Goal: Book appointment/travel/reservation

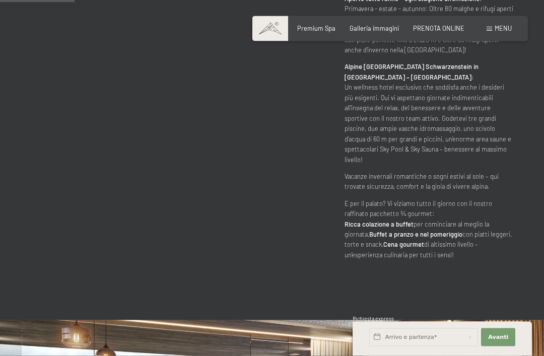
scroll to position [528, 0]
click at [377, 346] on input "text" at bounding box center [423, 337] width 109 height 18
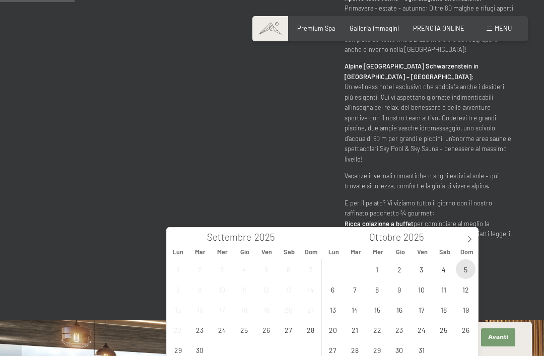
click at [465, 264] on span "5" at bounding box center [466, 269] width 20 height 20
click at [396, 293] on span "9" at bounding box center [399, 290] width 20 height 20
type input "[DATE] - [DATE]"
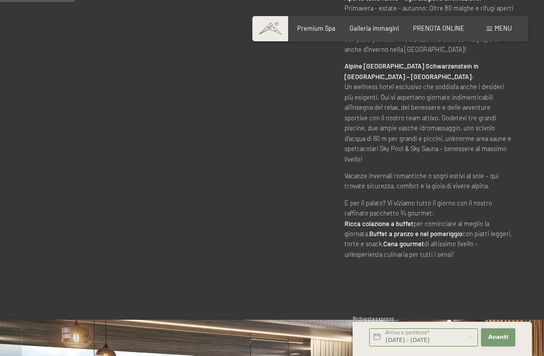
click at [498, 346] on button "Avanti Nascondere i campi dell'indirizzo" at bounding box center [498, 337] width 34 height 18
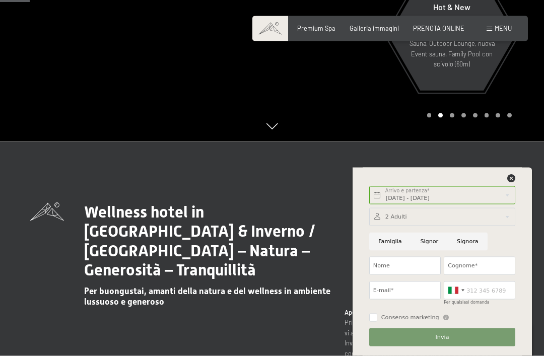
scroll to position [215, 0]
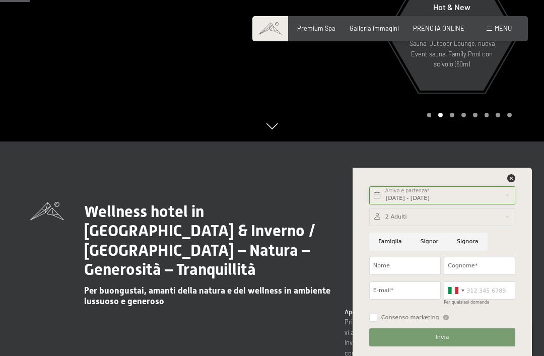
click at [515, 186] on input "[DATE] - [DATE]" at bounding box center [442, 195] width 146 height 18
click at [439, 31] on div "PRENOTA ONLINE" at bounding box center [438, 28] width 51 height 9
click at [446, 28] on span "PRENOTA ONLINE" at bounding box center [438, 28] width 51 height 8
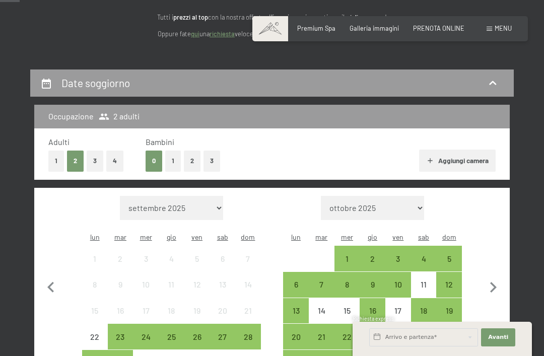
scroll to position [130, 0]
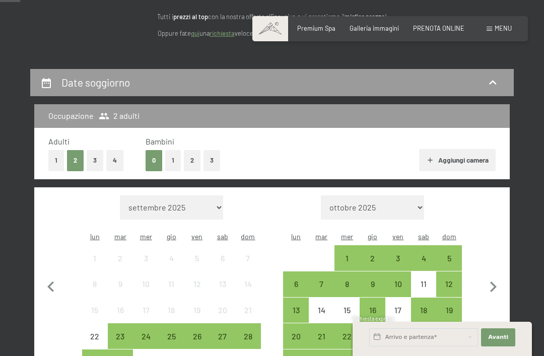
click at [451, 254] on div "5" at bounding box center [449, 266] width 24 height 24
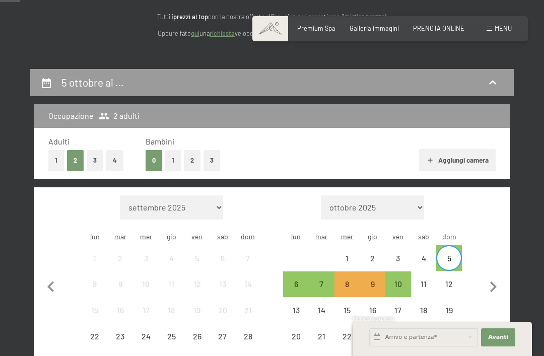
click at [372, 280] on div "9" at bounding box center [373, 292] width 24 height 24
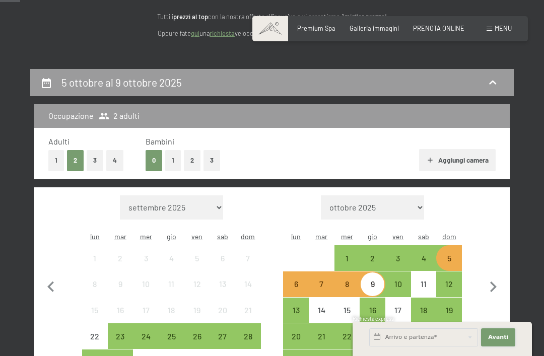
click at [499, 341] on span "Avanti" at bounding box center [498, 337] width 20 height 8
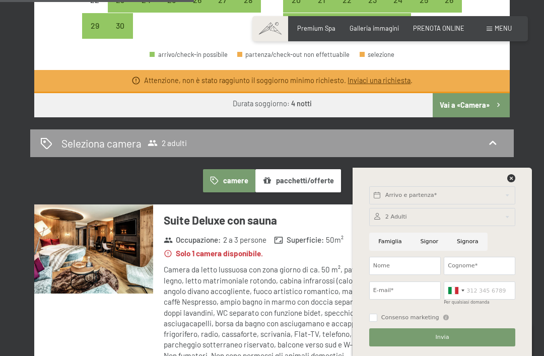
scroll to position [497, 0]
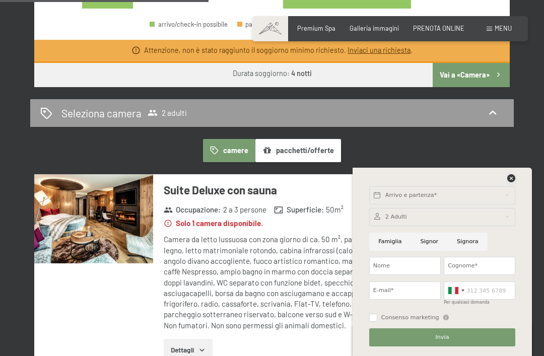
click at [512, 182] on icon at bounding box center [511, 178] width 8 height 8
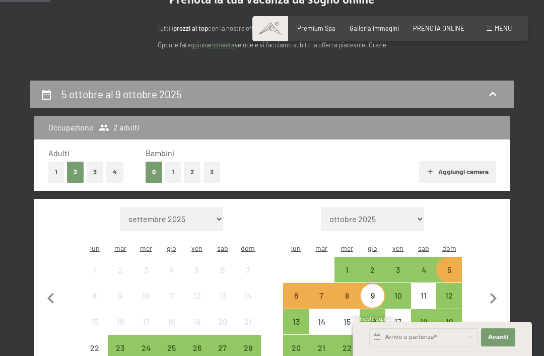
scroll to position [87, 0]
